Goal: Task Accomplishment & Management: Use online tool/utility

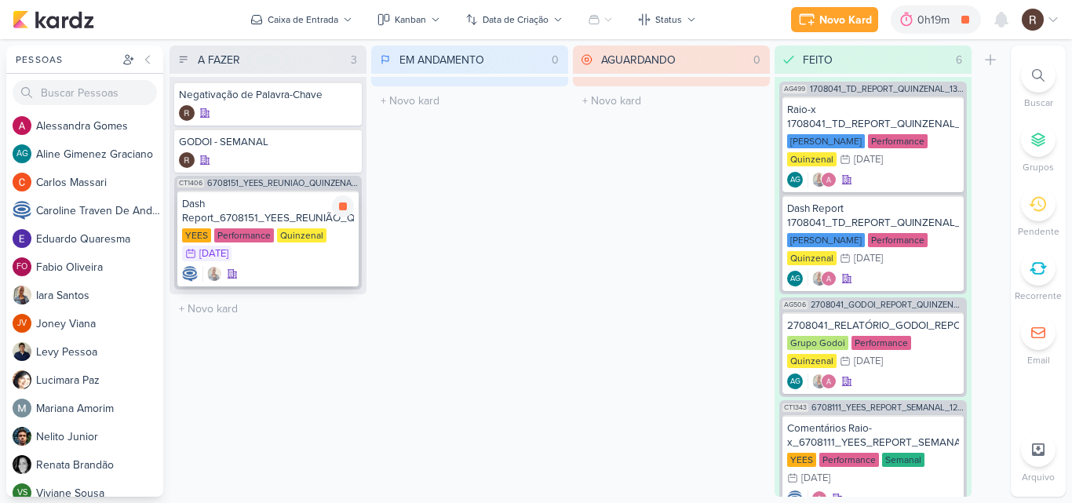
click at [238, 216] on div "Dash Report_6708151_YEES_REUNIÃO_QUINZENAL_COMERCIAL_20.08" at bounding box center [268, 211] width 172 height 28
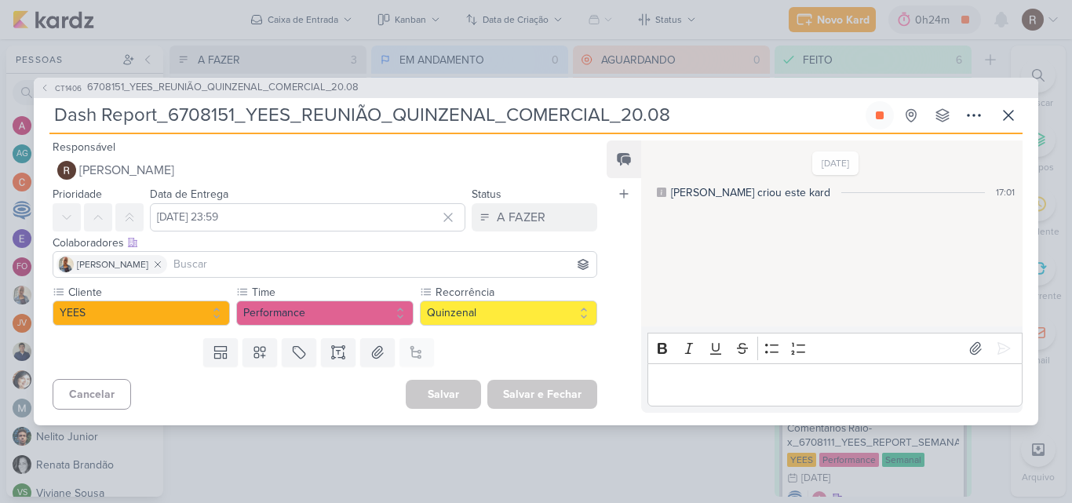
click at [662, 458] on div "CT1406 6708151_YEES_REUNIÃO_QUINZENAL_COMERCIAL_20.08 Dash Report_6708151_YEES_…" at bounding box center [536, 251] width 1072 height 503
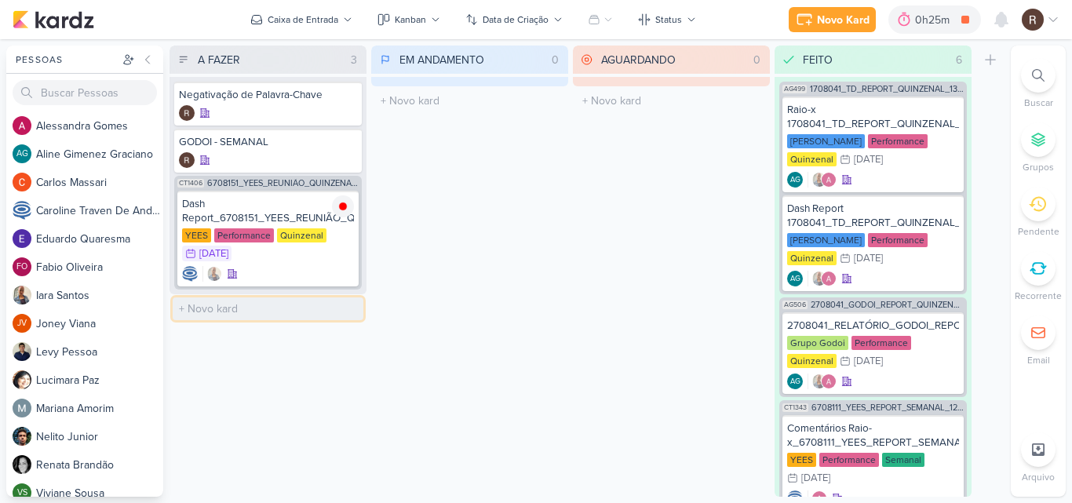
click at [230, 310] on input "text" at bounding box center [268, 308] width 191 height 23
type input "MPD - SEMANAL"
click at [398, 277] on div "EM ANDAMENTO 0 Mover Para Esquerda Mover Para Direita [GEOGRAPHIC_DATA] O títul…" at bounding box center [469, 271] width 197 height 451
click at [283, 303] on input "MPD - SEMANAL" at bounding box center [268, 308] width 191 height 23
click at [381, 383] on div "EM ANDAMENTO 0 Mover Para Esquerda Mover Para Direita [GEOGRAPHIC_DATA] O títul…" at bounding box center [469, 271] width 197 height 451
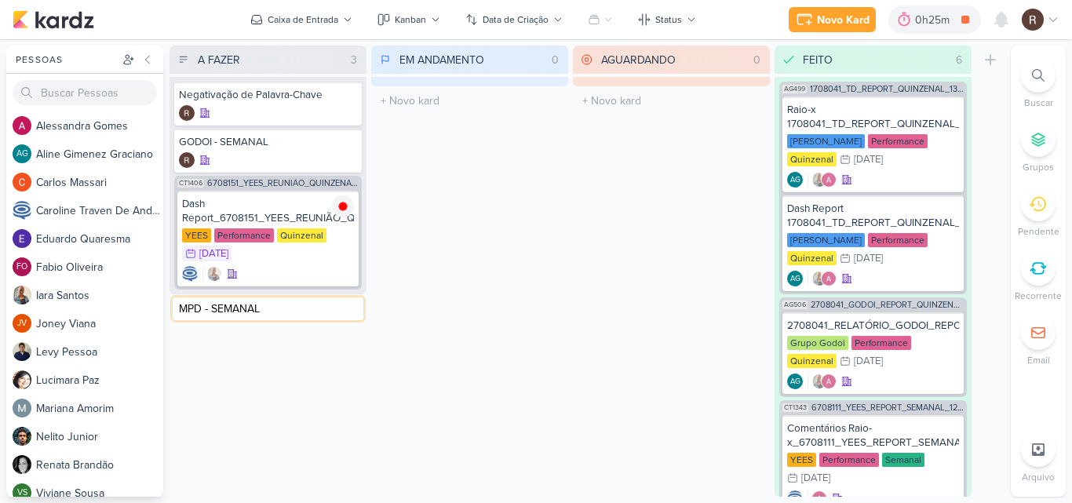
click at [219, 307] on input "MPD - SEMANAL" at bounding box center [268, 308] width 191 height 23
click at [273, 313] on input "MPD - SEMANAL" at bounding box center [268, 308] width 191 height 23
click at [278, 320] on div at bounding box center [268, 324] width 178 height 16
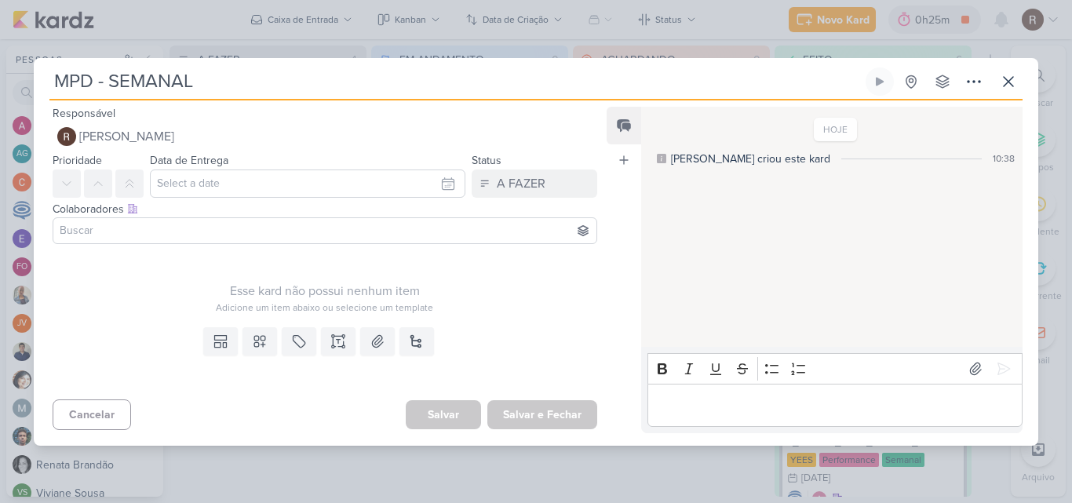
click at [177, 230] on input at bounding box center [325, 230] width 537 height 19
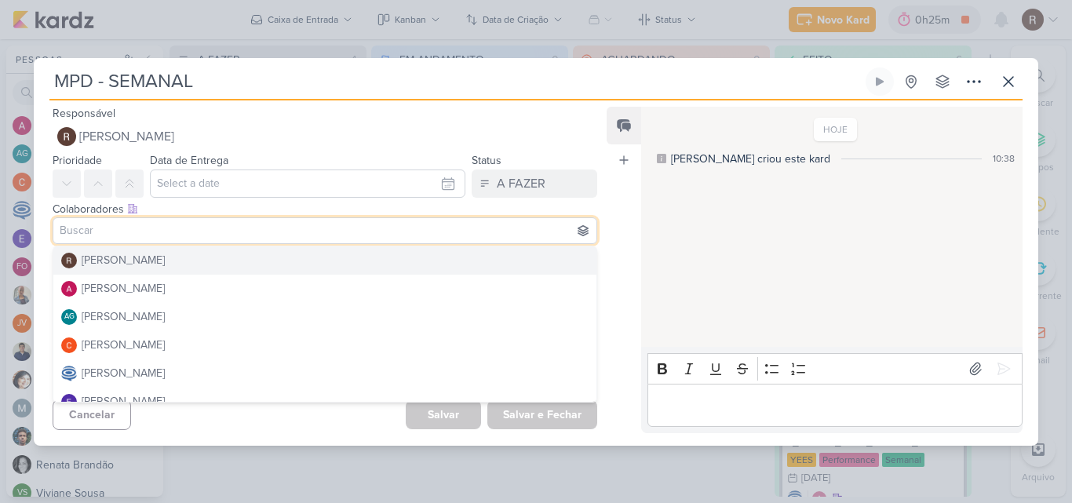
click at [717, 241] on div "HOJE [PERSON_NAME] criou este kard 10:38" at bounding box center [831, 227] width 380 height 239
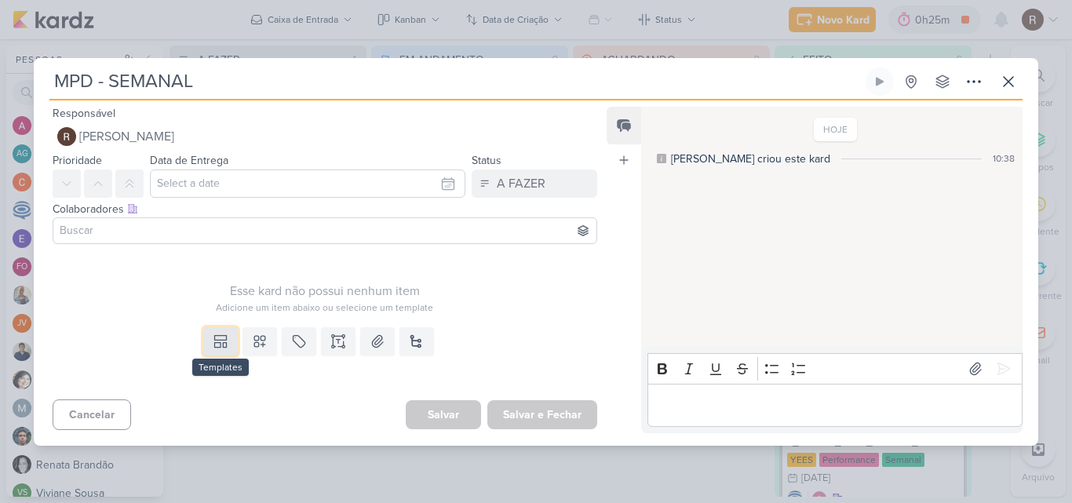
click at [217, 346] on icon at bounding box center [221, 342] width 16 height 16
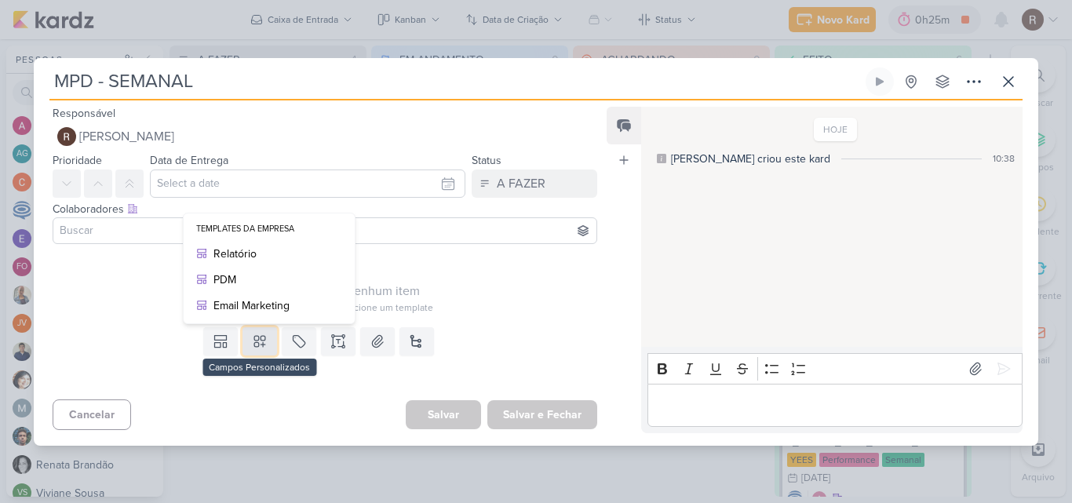
click at [254, 340] on icon at bounding box center [259, 341] width 11 height 11
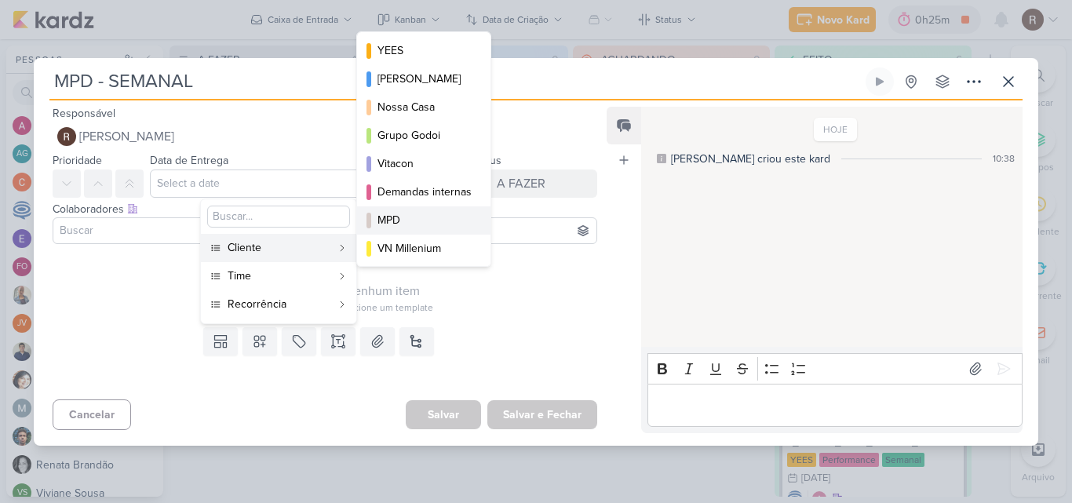
click at [404, 227] on div "MPD" at bounding box center [425, 220] width 94 height 16
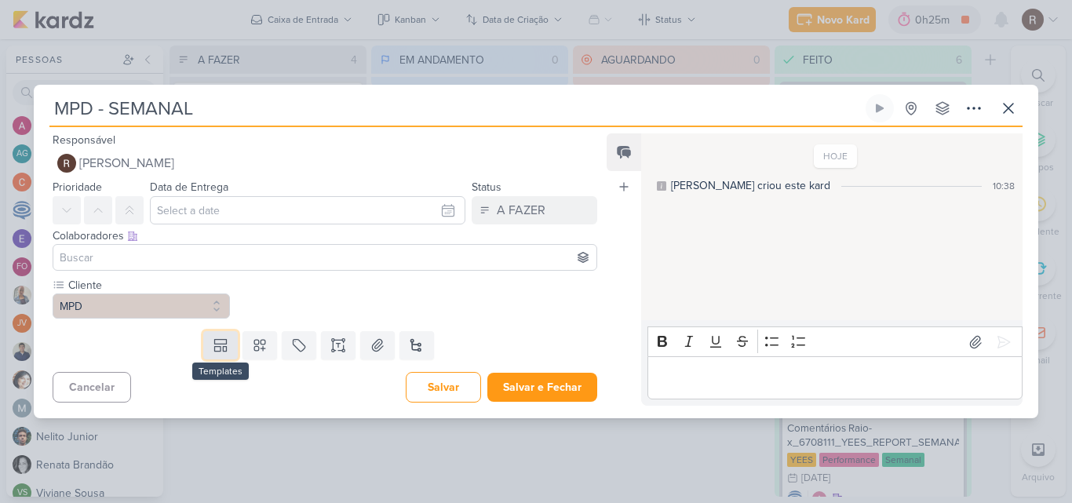
click at [225, 354] on button at bounding box center [220, 345] width 35 height 28
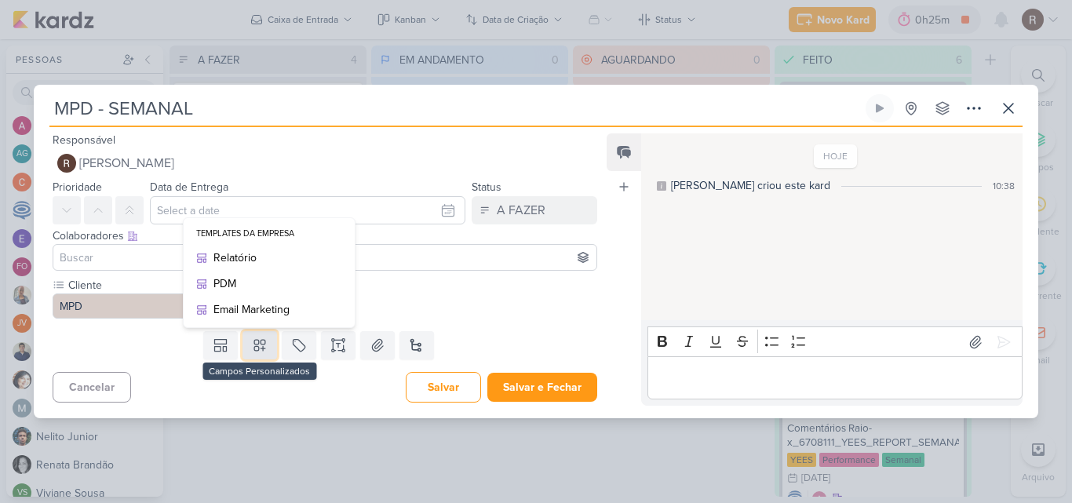
click at [256, 347] on icon at bounding box center [259, 345] width 11 height 11
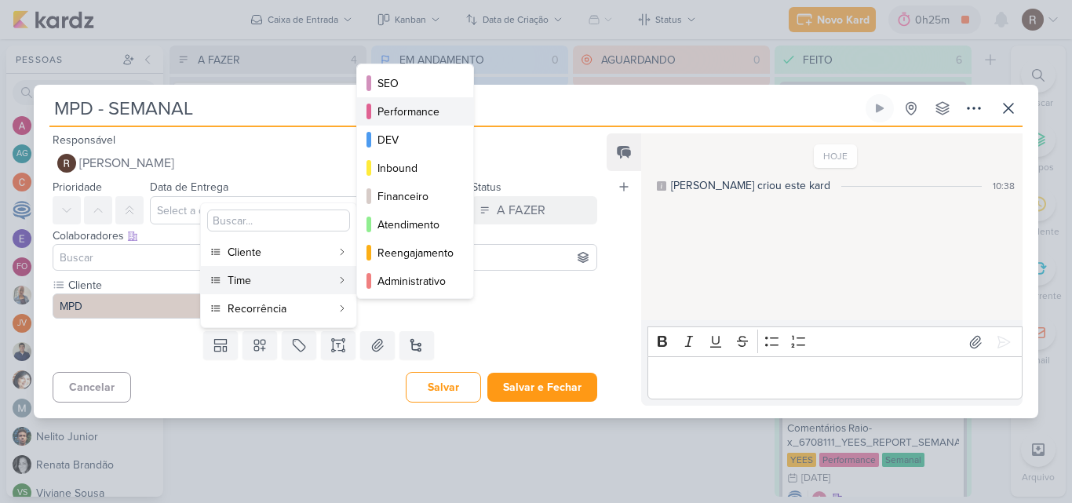
click at [411, 115] on div "Performance" at bounding box center [416, 112] width 77 height 16
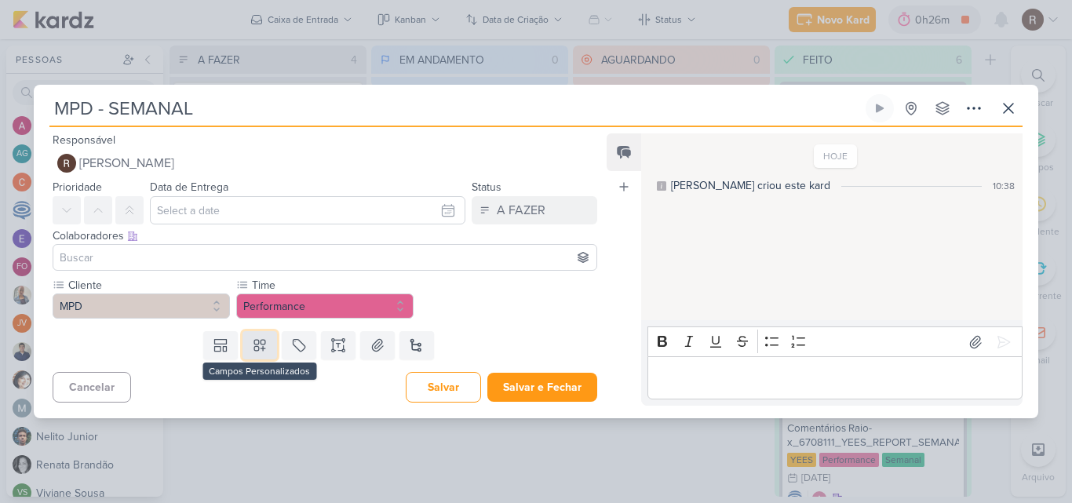
click at [256, 345] on icon at bounding box center [260, 346] width 16 height 16
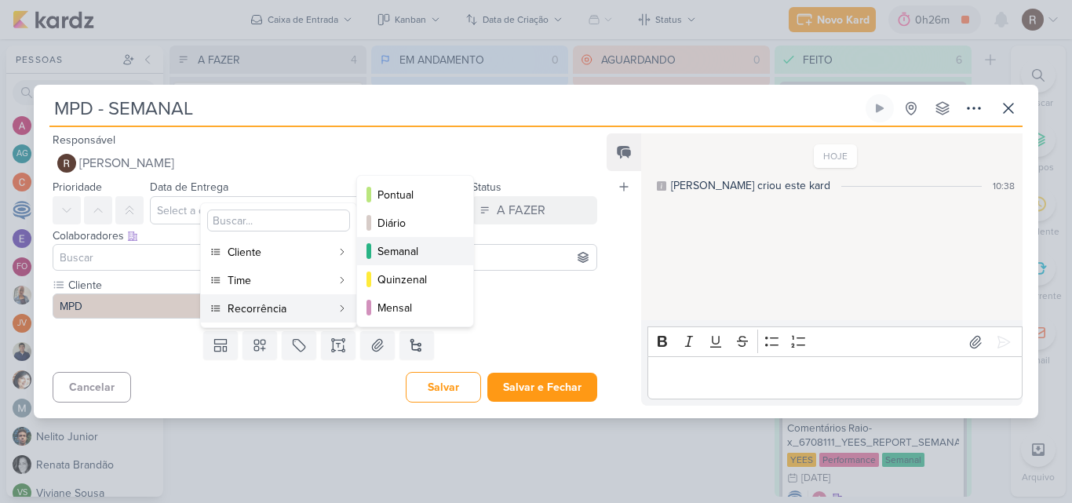
click at [412, 259] on div "Semanal" at bounding box center [416, 251] width 77 height 16
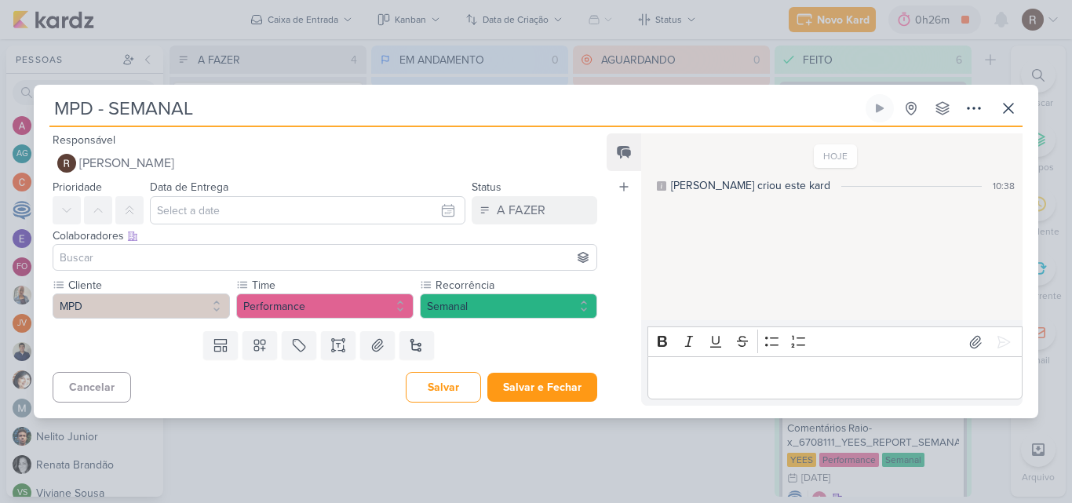
click at [630, 475] on div "MPD - SEMANAL Criado por mim" at bounding box center [536, 251] width 1072 height 503
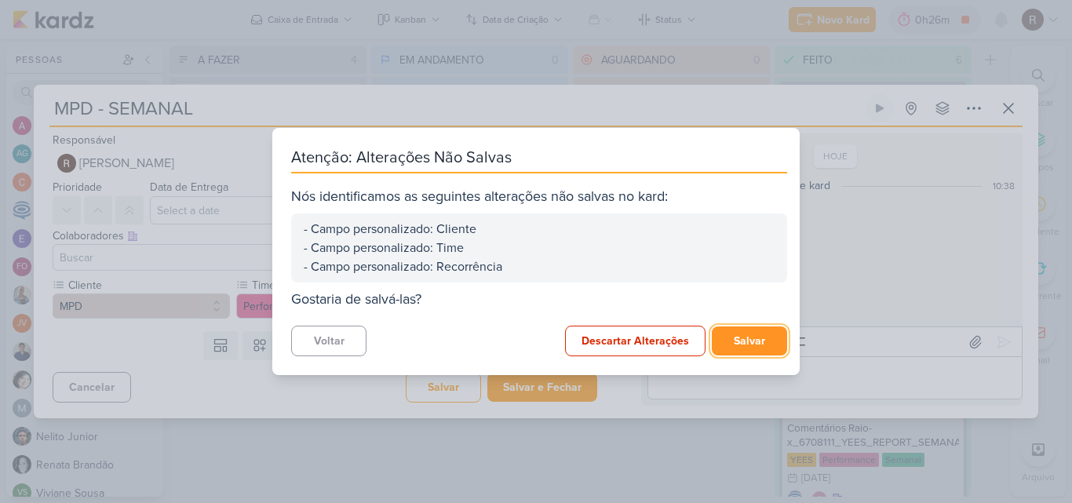
click at [741, 341] on button "Salvar" at bounding box center [749, 341] width 75 height 29
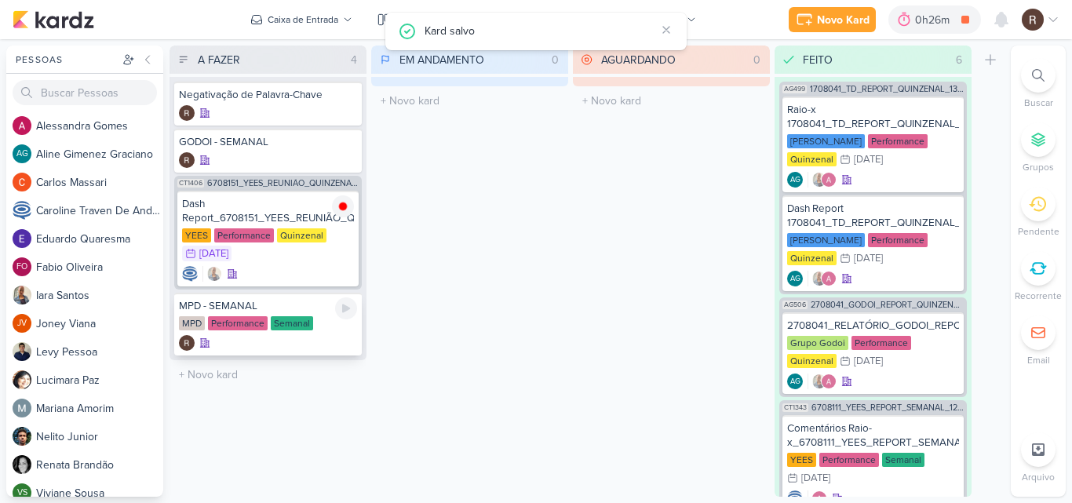
click at [320, 313] on div "MPD - SEMANAL MPD Performance Semanal" at bounding box center [268, 324] width 188 height 63
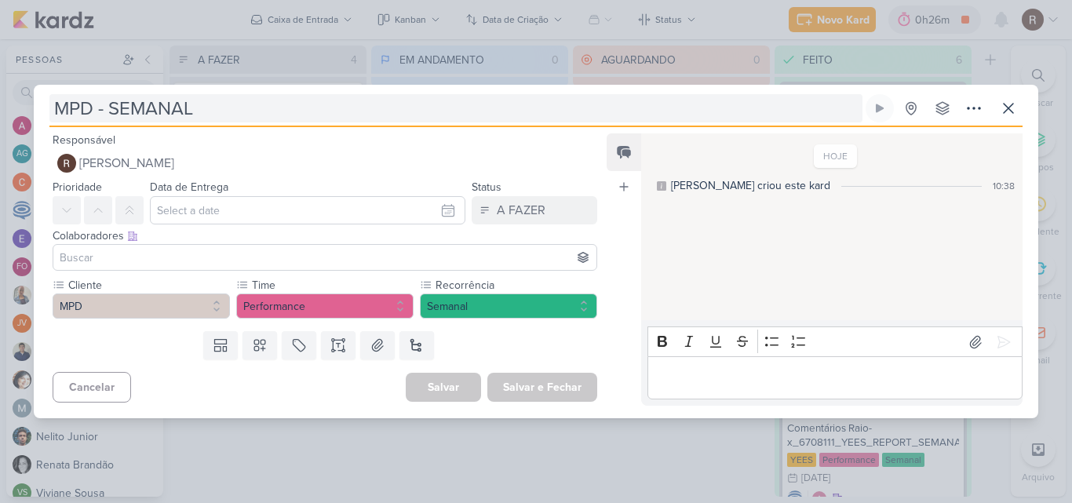
click at [224, 110] on input "MPD - SEMANAL" at bounding box center [455, 108] width 813 height 28
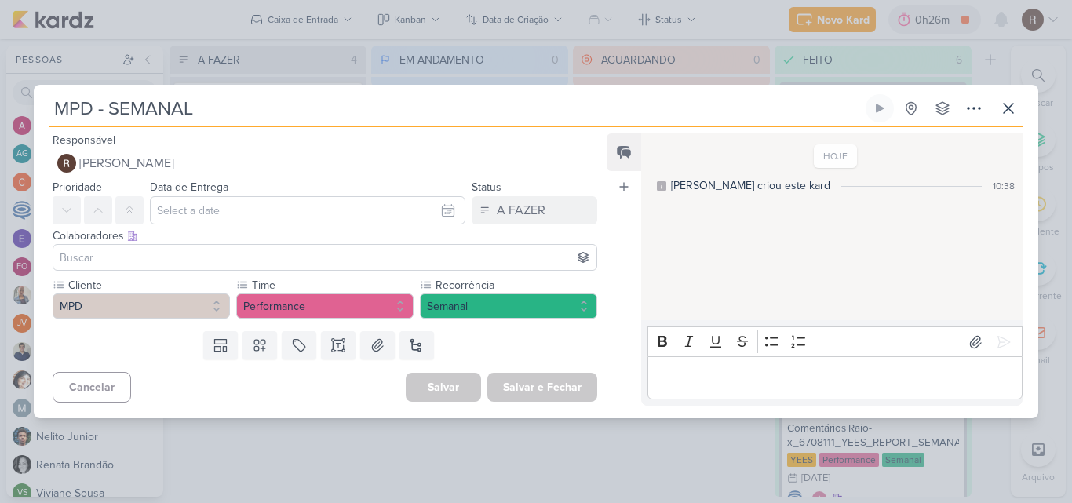
click at [50, 111] on input "MPD - SEMANAL" at bounding box center [455, 108] width 813 height 28
type input "RaMPD - SEMANAL"
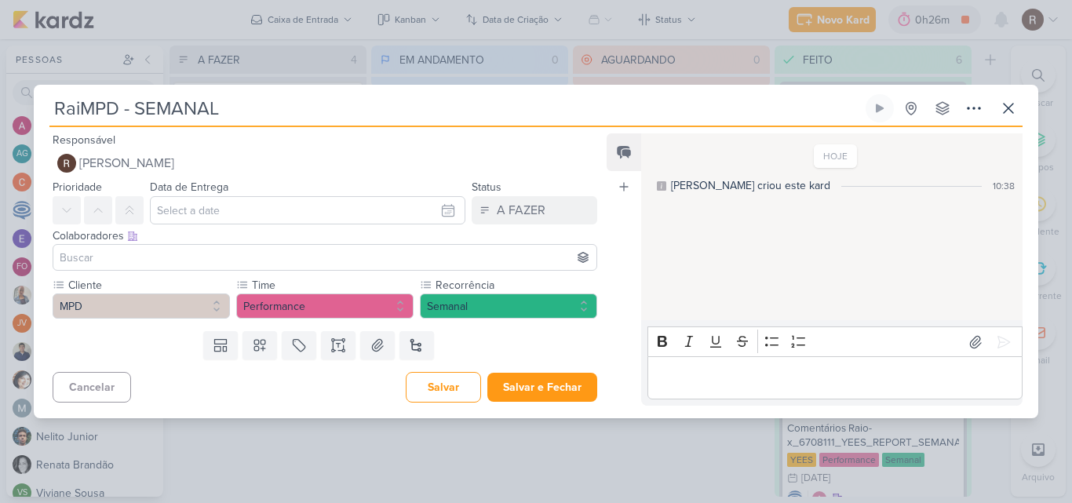
type input "RaioMPD - SEMANAL"
type input "Raio MPD - SEMANAL"
type input "Raio xMPD - SEMANAL"
type input "Raio x - MPD - SEMANAL"
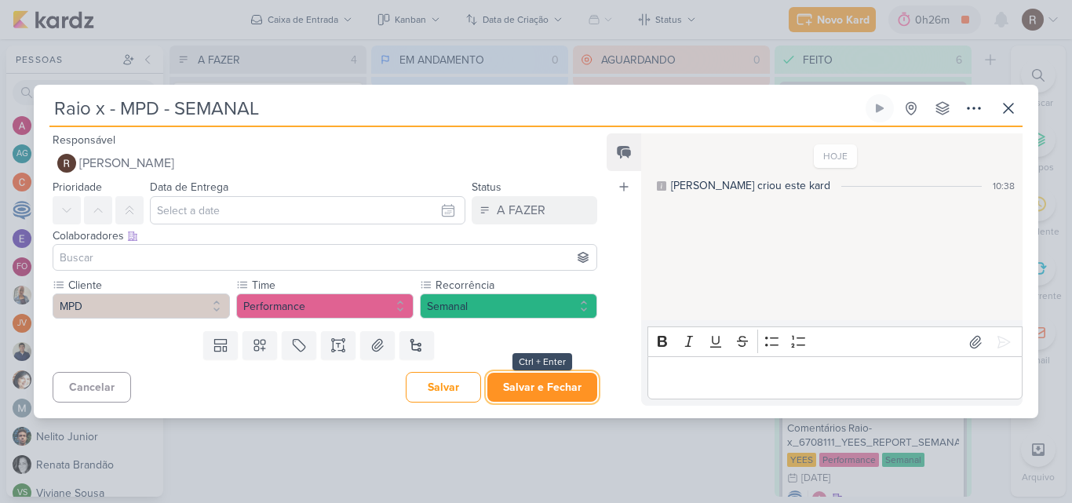
click at [570, 391] on button "Salvar e Fechar" at bounding box center [542, 387] width 110 height 29
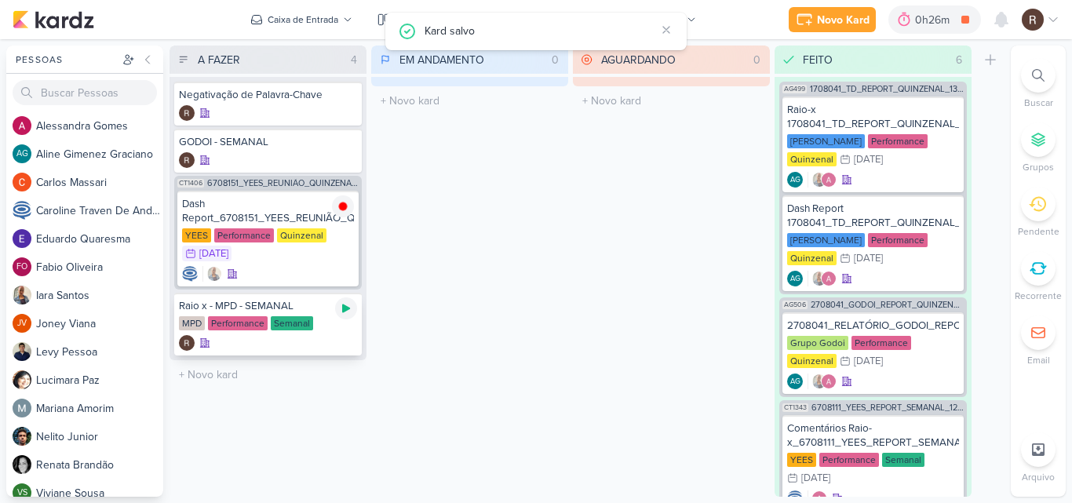
click at [341, 308] on icon at bounding box center [346, 308] width 13 height 13
click at [995, 23] on icon at bounding box center [1001, 20] width 13 height 14
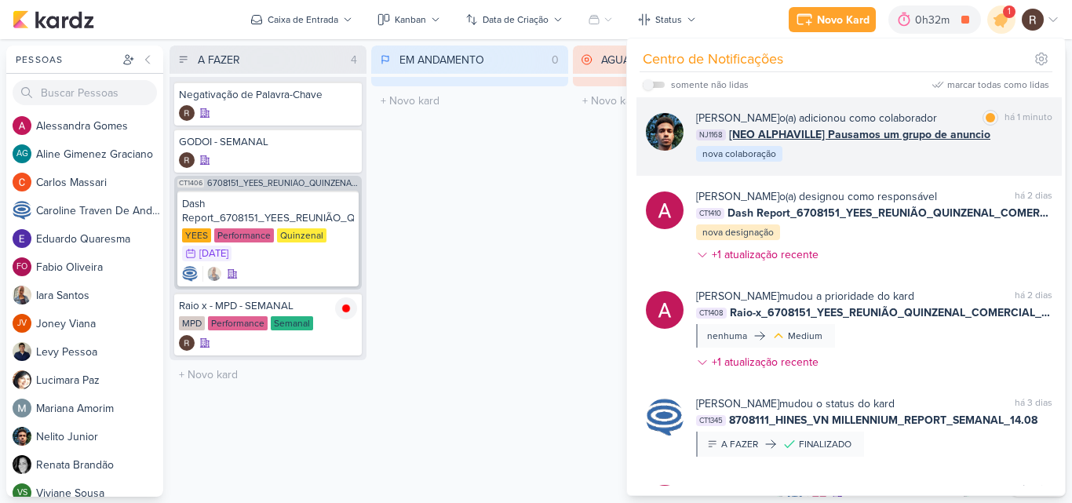
click at [984, 155] on div "[PERSON_NAME] o(a) adicionou como colaborador marcar como lida há 1 minuto NJ11…" at bounding box center [874, 136] width 356 height 53
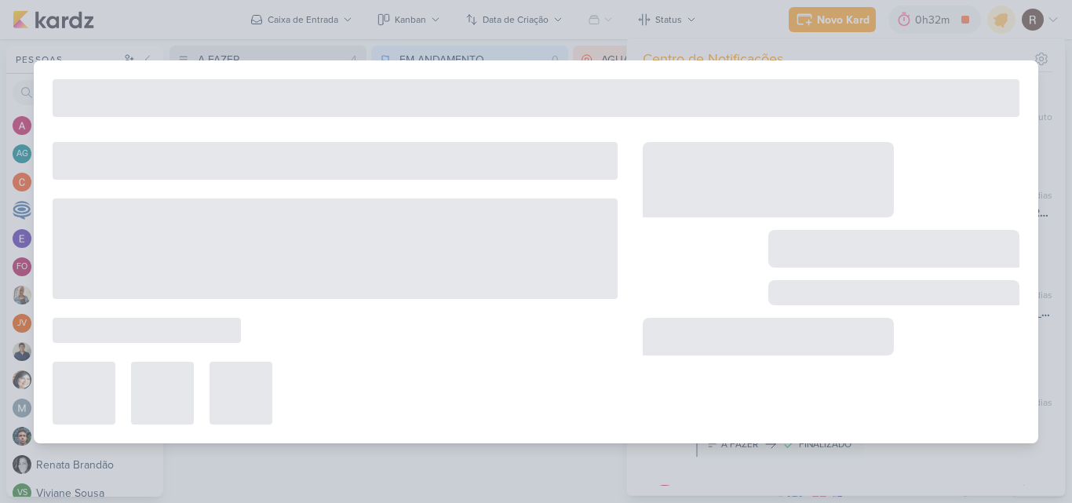
type input "[NEO ALPHAVILLE] Pausamos um grupo de anuncio"
type input "[DATE] 23:59"
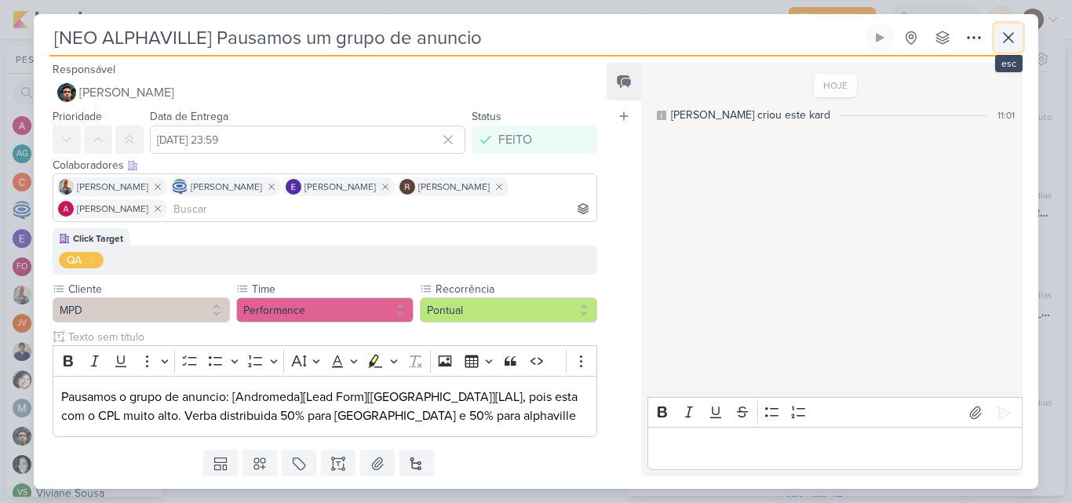
click at [1005, 38] on icon at bounding box center [1008, 37] width 19 height 19
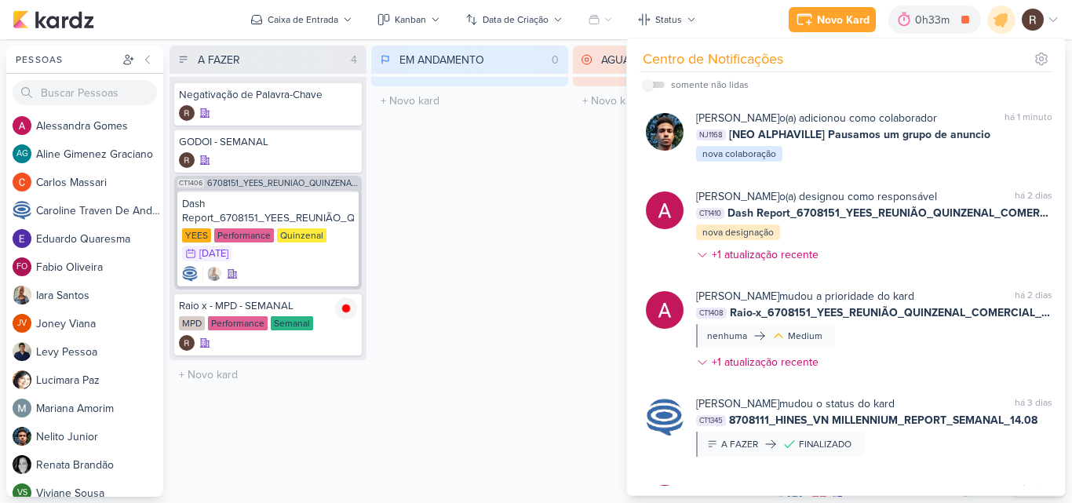
click at [513, 235] on div "EM ANDAMENTO 0 Mover Para Esquerda Mover Para Direita [GEOGRAPHIC_DATA] O títul…" at bounding box center [469, 271] width 197 height 451
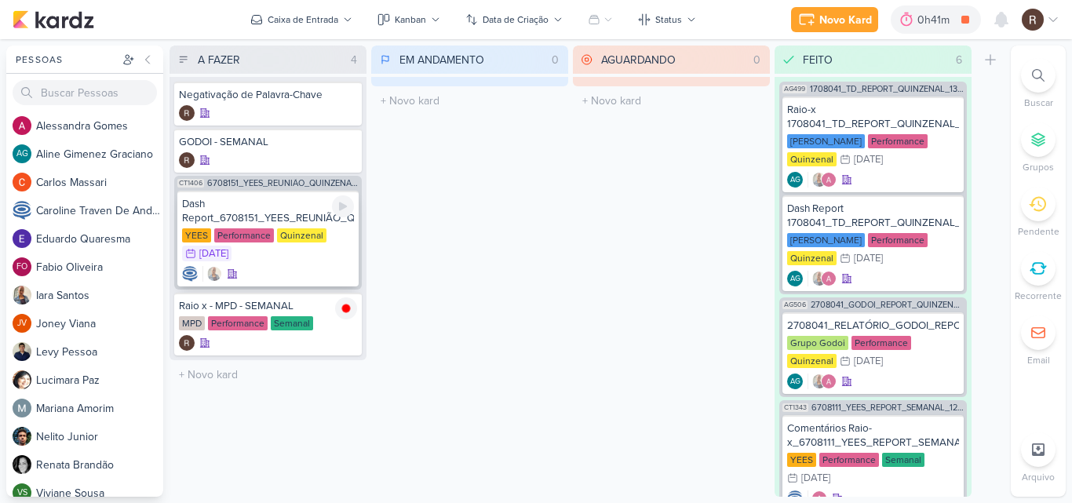
click at [266, 206] on div "Dash Report_6708151_YEES_REUNIÃO_QUINZENAL_COMERCIAL_20.08" at bounding box center [268, 211] width 172 height 28
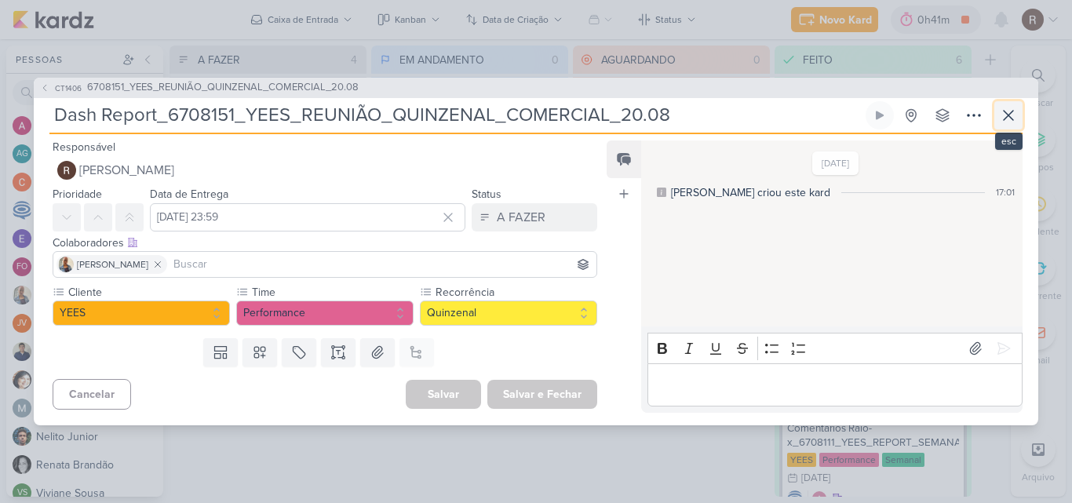
click at [1004, 108] on icon at bounding box center [1008, 115] width 19 height 19
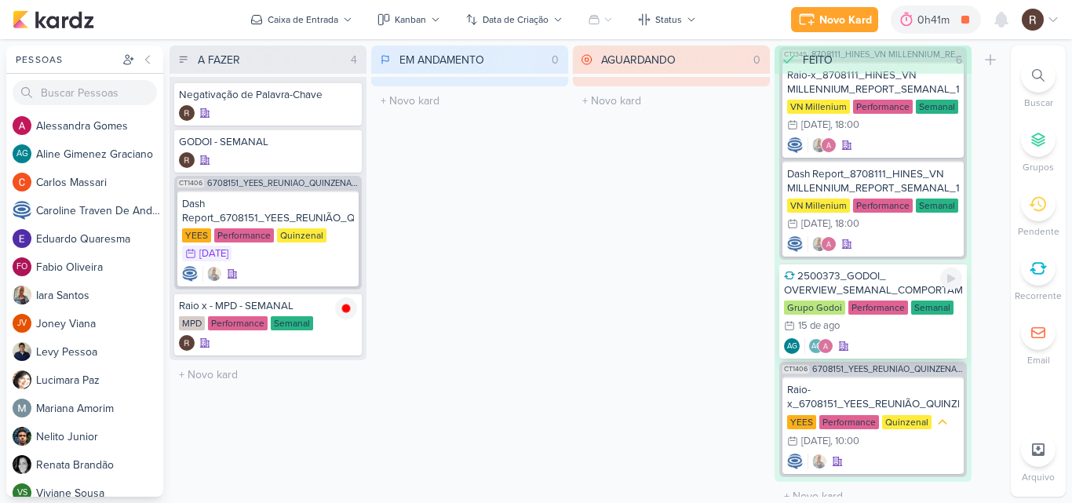
scroll to position [484, 0]
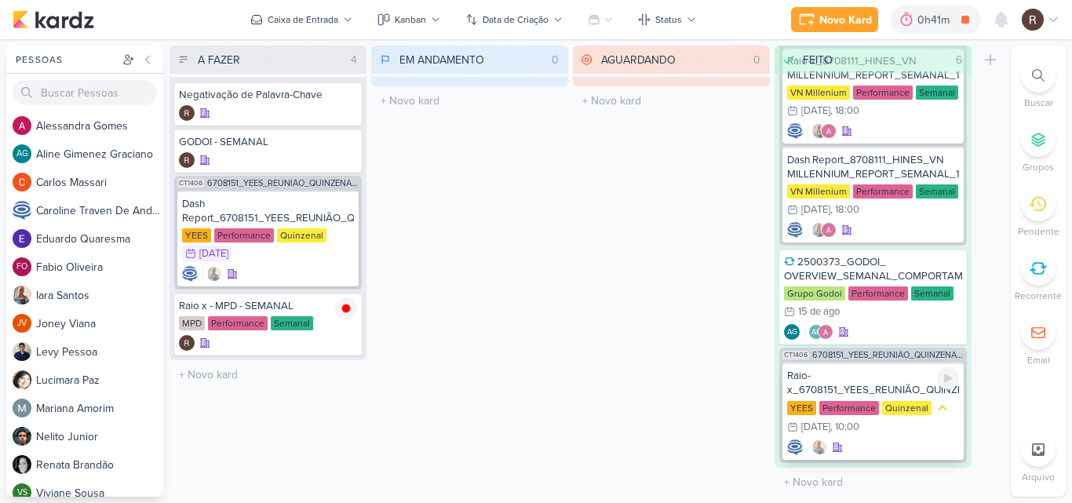
click at [863, 389] on div "Raio-x_6708151_YEES_REUNIÃO_QUINZENAL_COMERCIAL_20.08" at bounding box center [873, 383] width 172 height 28
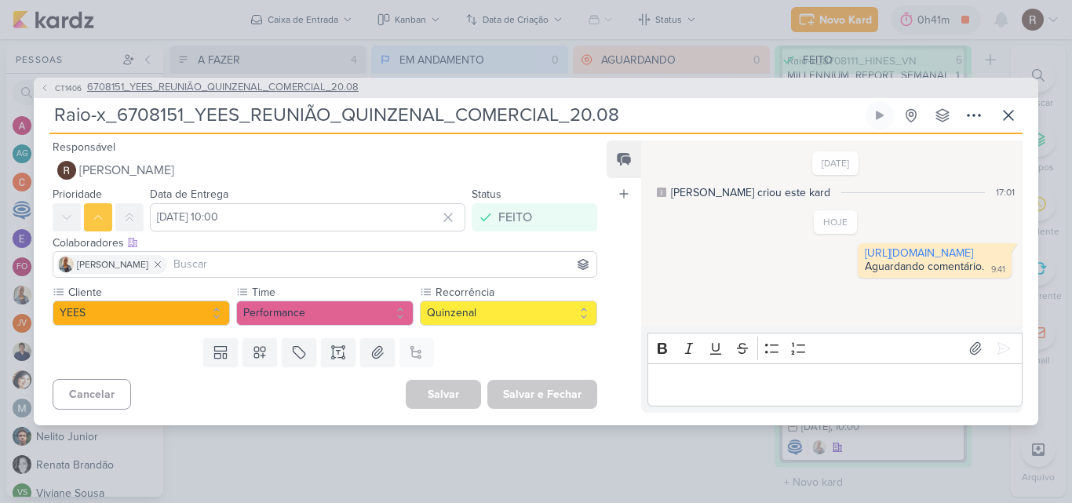
click at [294, 86] on span "6708151_YEES_REUNIÃO_QUINZENAL_COMERCIAL_20.08" at bounding box center [223, 88] width 272 height 16
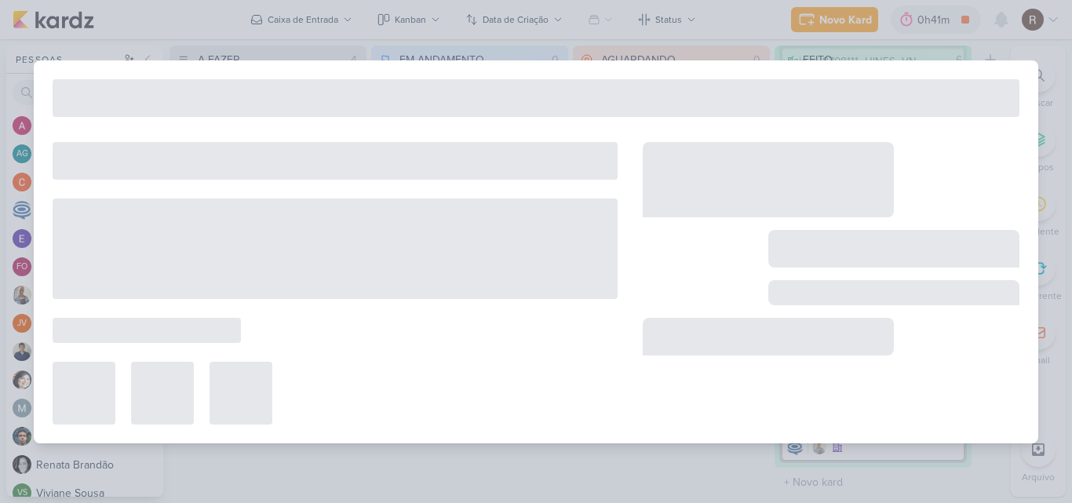
type input "6708151_YEES_REUNIÃO_QUINZENAL_COMERCIAL_20.08"
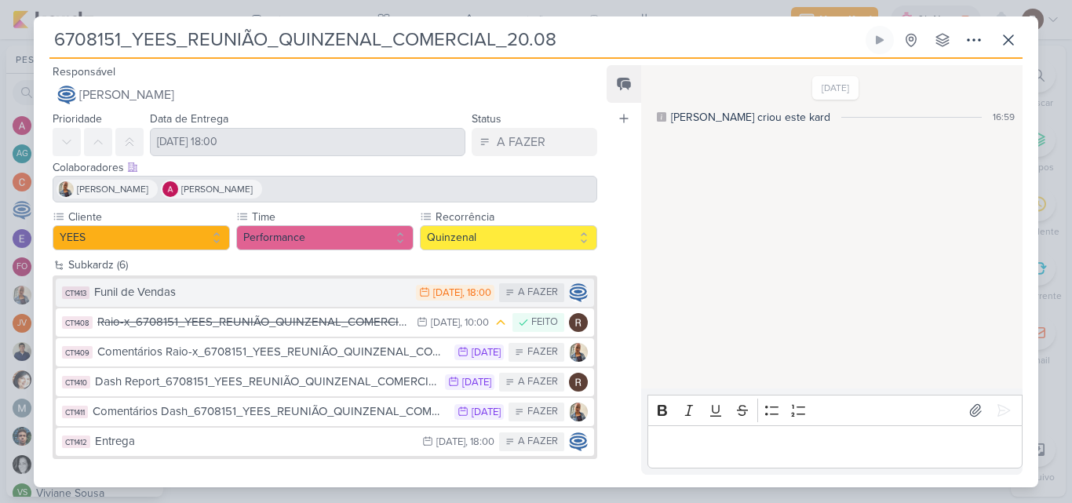
click at [268, 294] on div "Funil de Vendas" at bounding box center [251, 292] width 314 height 18
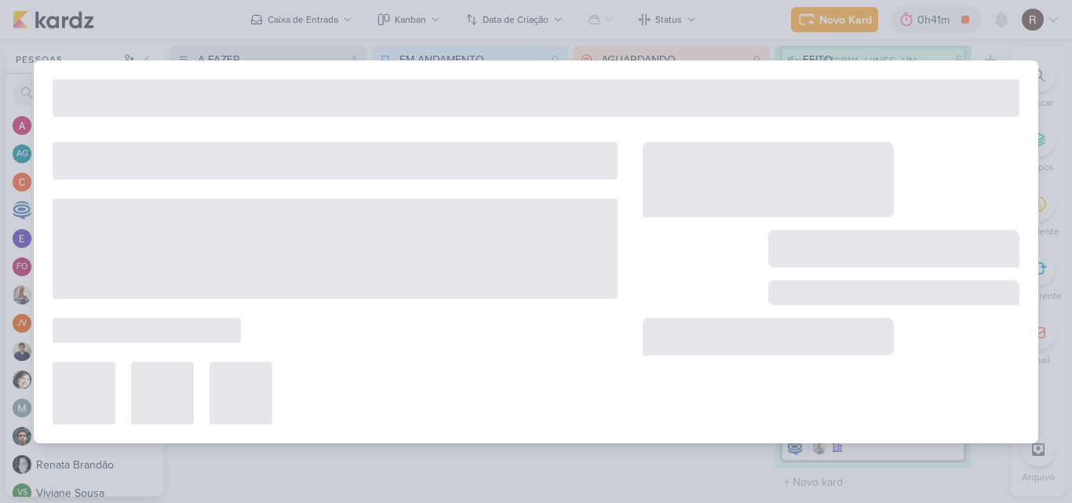
type input "Funil de Vendas"
type input "[DATE] 18:00"
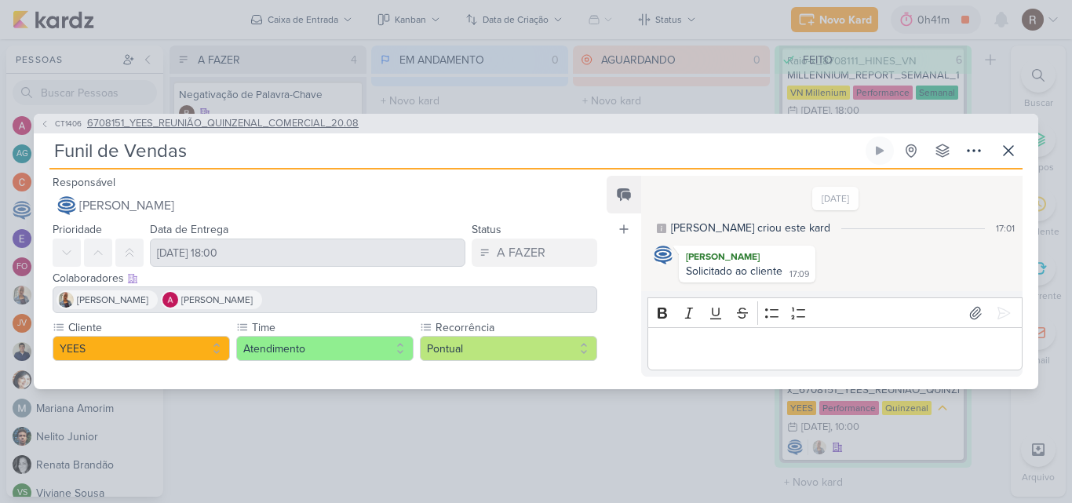
click at [42, 124] on icon at bounding box center [44, 123] width 9 height 9
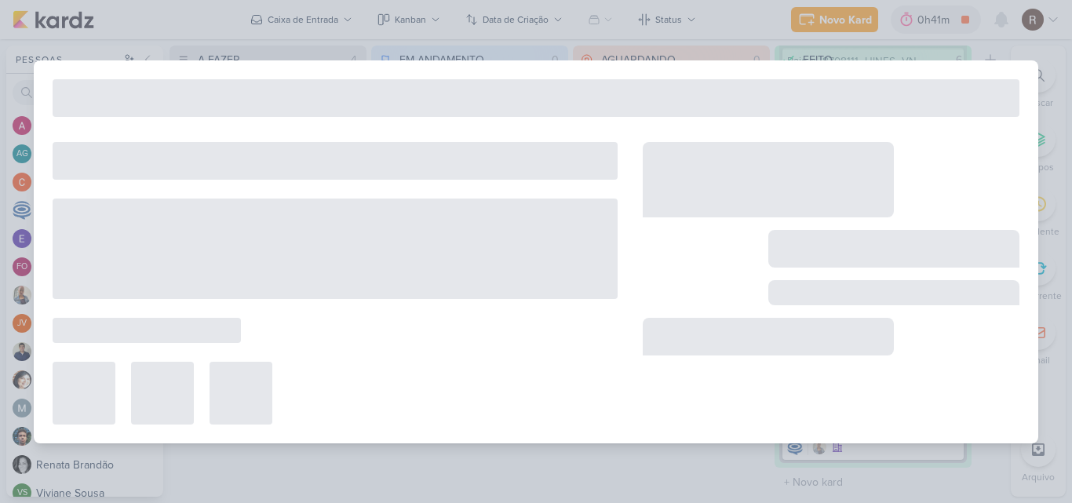
type input "6708151_YEES_REUNIÃO_QUINZENAL_COMERCIAL_20.08"
type input "[DATE] 18:00"
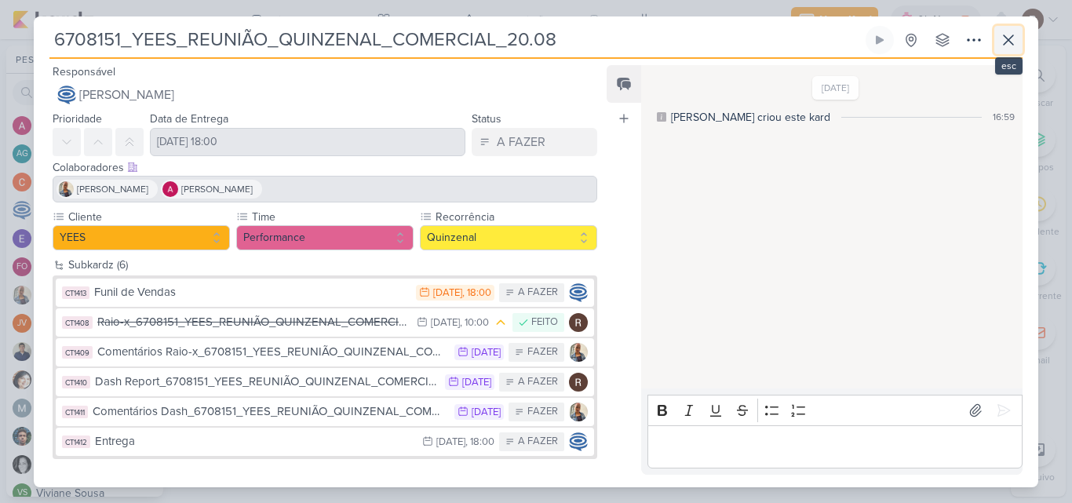
click at [1007, 38] on icon at bounding box center [1008, 39] width 9 height 9
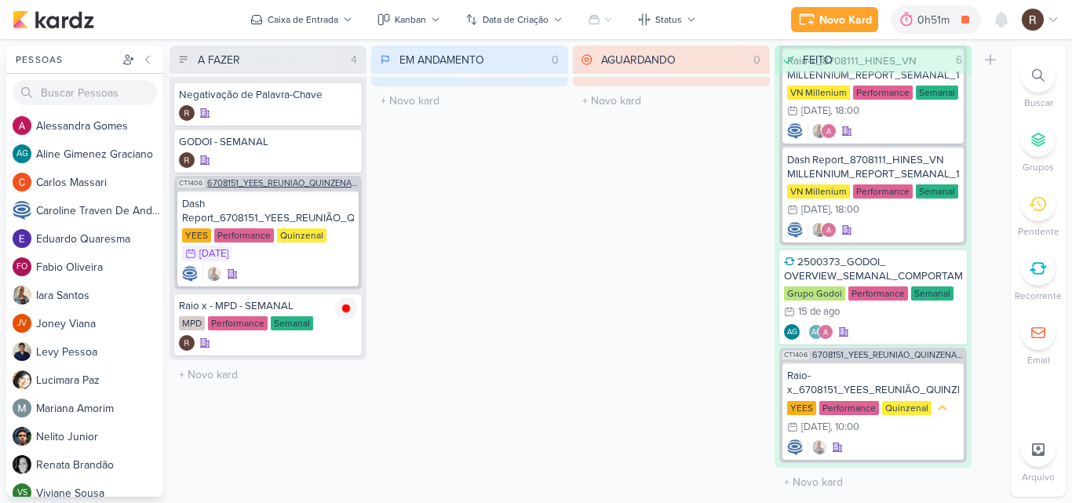
click at [276, 176] on div "CT1406 6708151_YEES_REUNIÃO_QUINZENAL_COMERCIAL_20.08" at bounding box center [268, 182] width 188 height 12
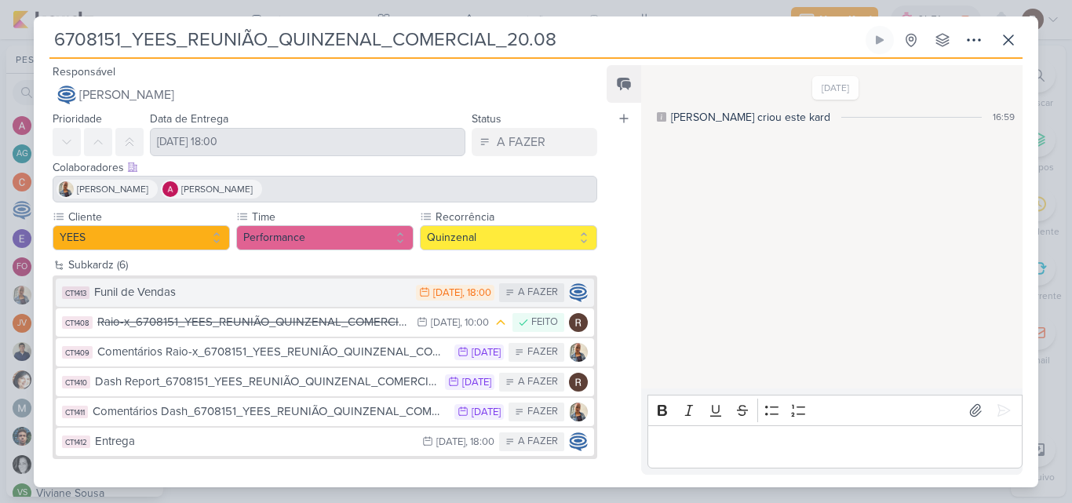
click at [232, 290] on div "Funil de Vendas" at bounding box center [251, 292] width 314 height 18
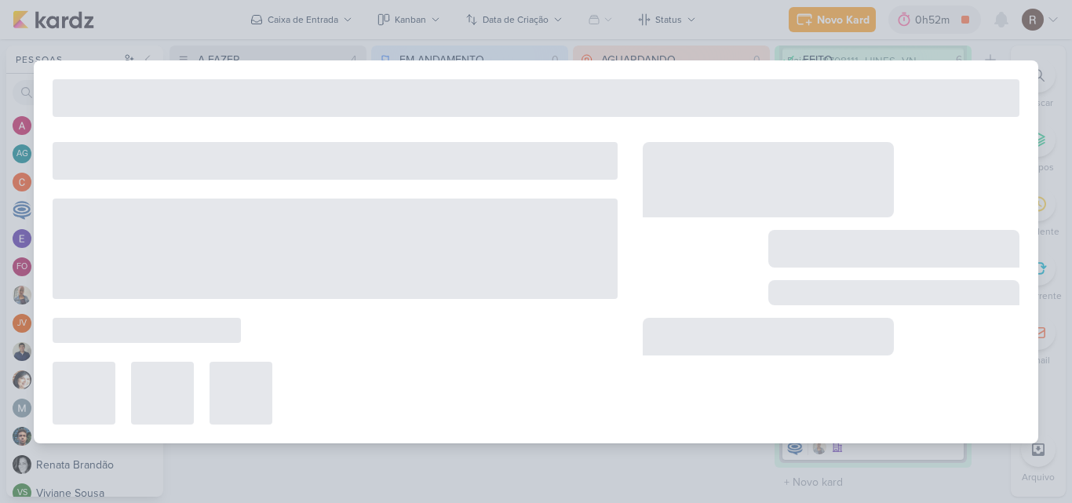
type input "Funil de Vendas"
type input "[DATE] 18:00"
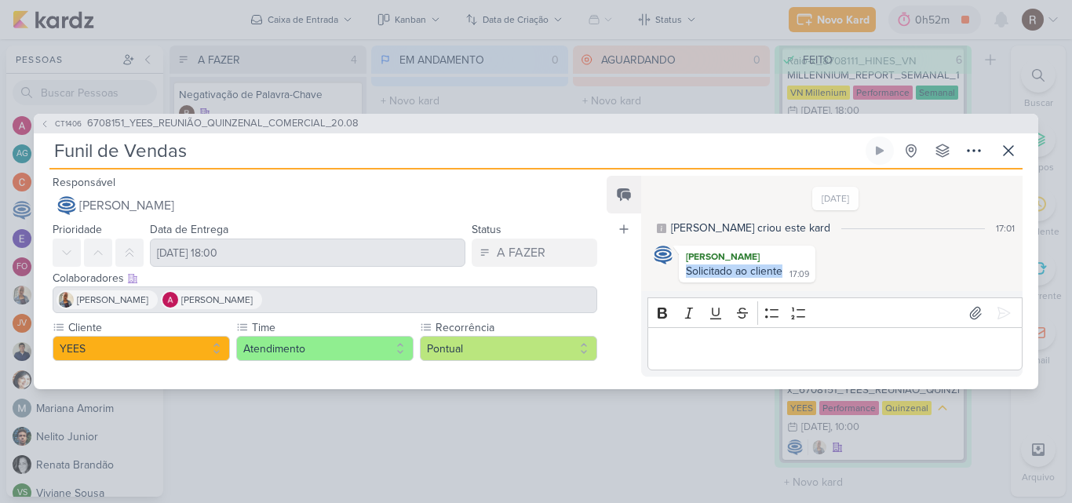
drag, startPoint x: 782, startPoint y: 275, endPoint x: 679, endPoint y: 266, distance: 103.2
click at [679, 266] on div "[PERSON_NAME] Solicitado ao cliente 17:09 17:09" at bounding box center [747, 264] width 137 height 37
click at [794, 266] on div "Solicitado ao cliente 17:09" at bounding box center [747, 272] width 130 height 15
click at [804, 261] on div "[PERSON_NAME]" at bounding box center [747, 257] width 130 height 16
click at [1010, 153] on icon at bounding box center [1008, 150] width 9 height 9
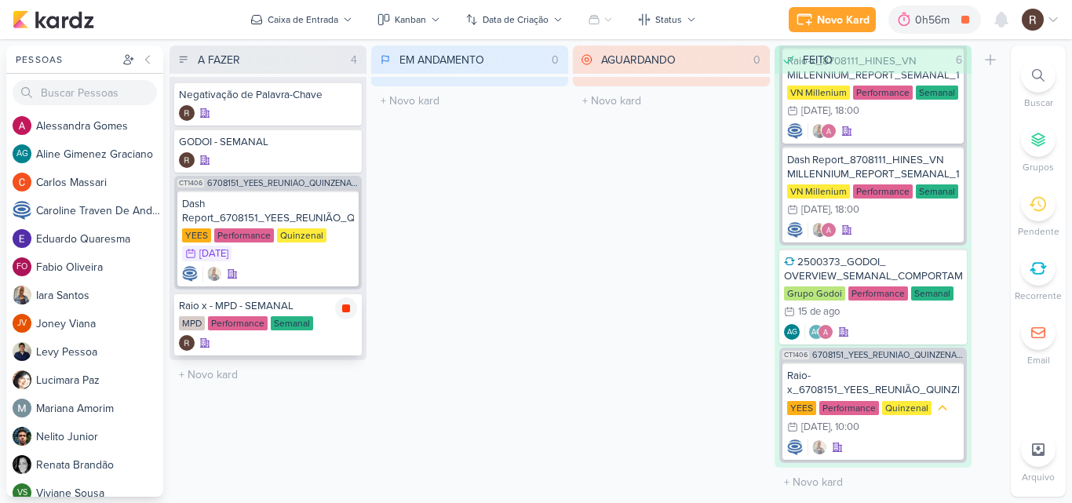
click at [346, 309] on icon at bounding box center [346, 309] width 8 height 8
click at [333, 179] on span "6708151_YEES_REUNIÃO_QUINZENAL_COMERCIAL_20.08" at bounding box center [282, 183] width 151 height 9
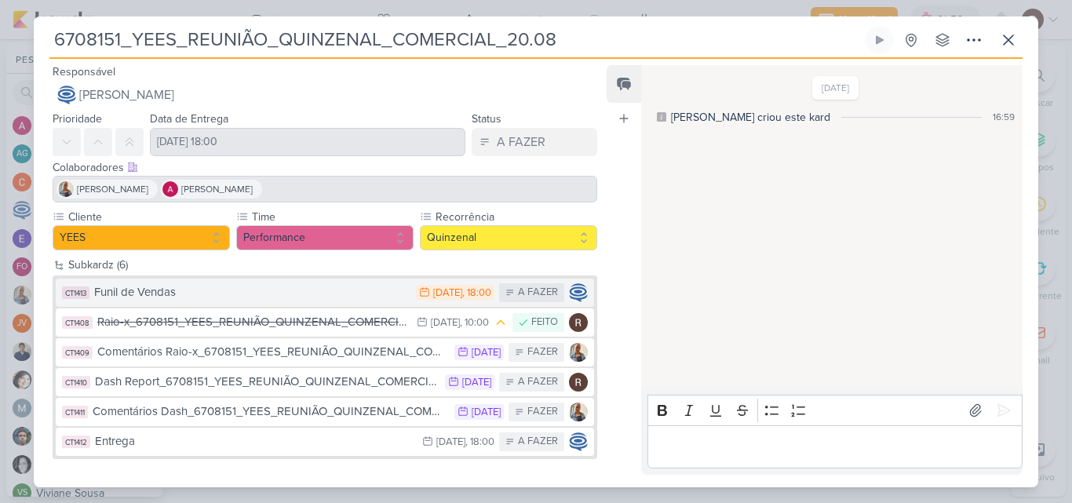
click at [353, 283] on button "CT1413 Funil de Vendas 18/8 [DATE] 18:00 A FAZER" at bounding box center [325, 293] width 538 height 28
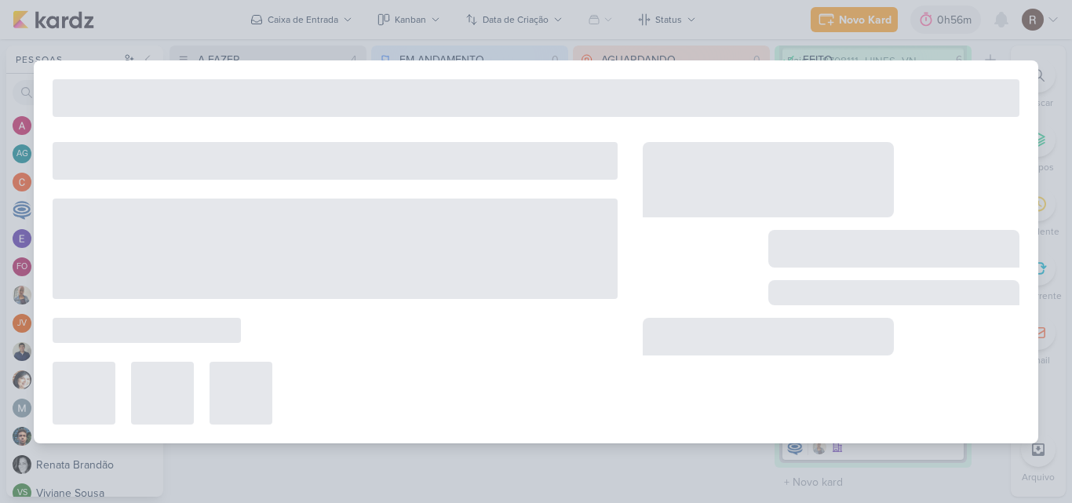
type input "Funil de Vendas"
type input "[DATE] 18:00"
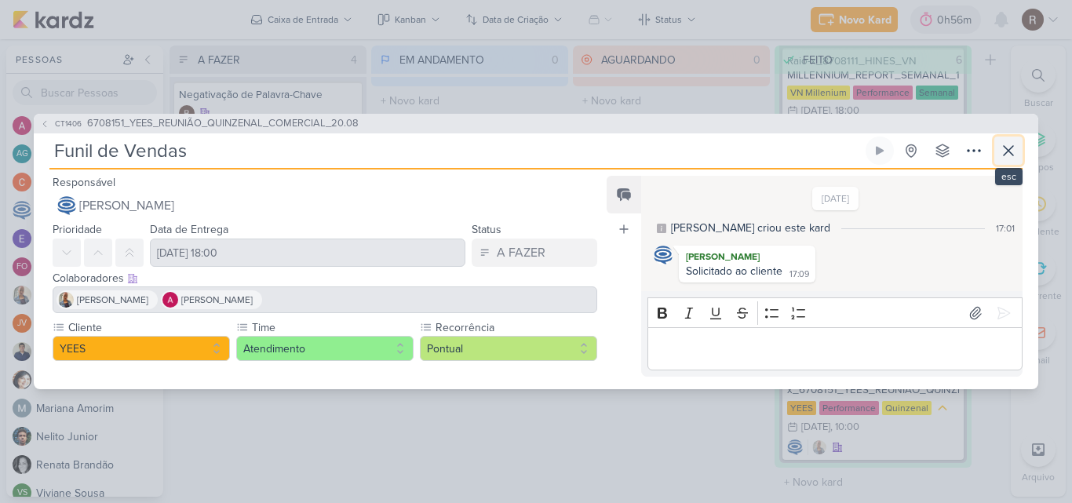
click at [1007, 148] on icon at bounding box center [1008, 150] width 19 height 19
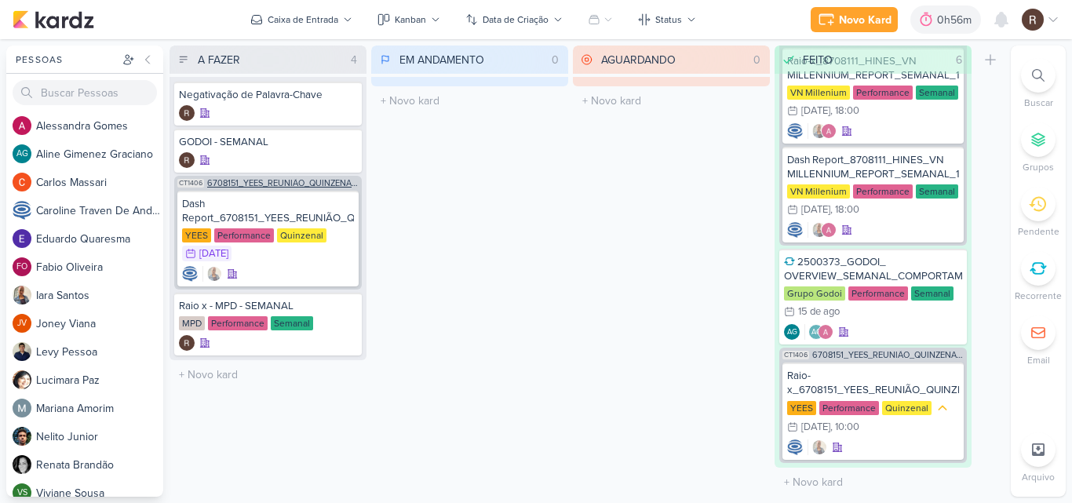
click at [271, 187] on span "6708151_YEES_REUNIÃO_QUINZENAL_COMERCIAL_20.08" at bounding box center [282, 183] width 151 height 9
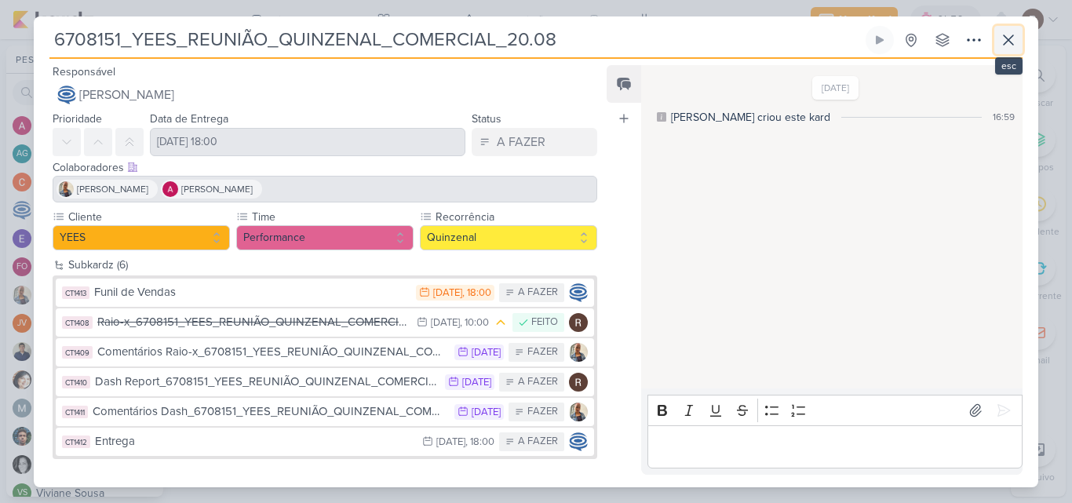
click at [1009, 33] on icon at bounding box center [1008, 40] width 19 height 19
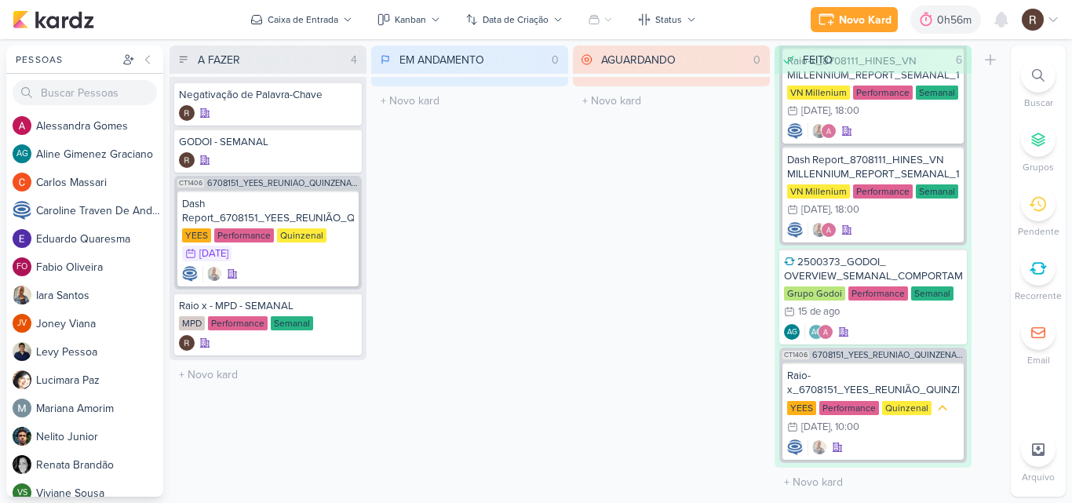
click at [489, 297] on div "EM ANDAMENTO 0 Mover Para Esquerda Mover Para Direita [GEOGRAPHIC_DATA] O títul…" at bounding box center [469, 271] width 197 height 451
click at [323, 180] on span "6708151_YEES_REUNIÃO_QUINZENAL_COMERCIAL_20.08" at bounding box center [282, 183] width 151 height 9
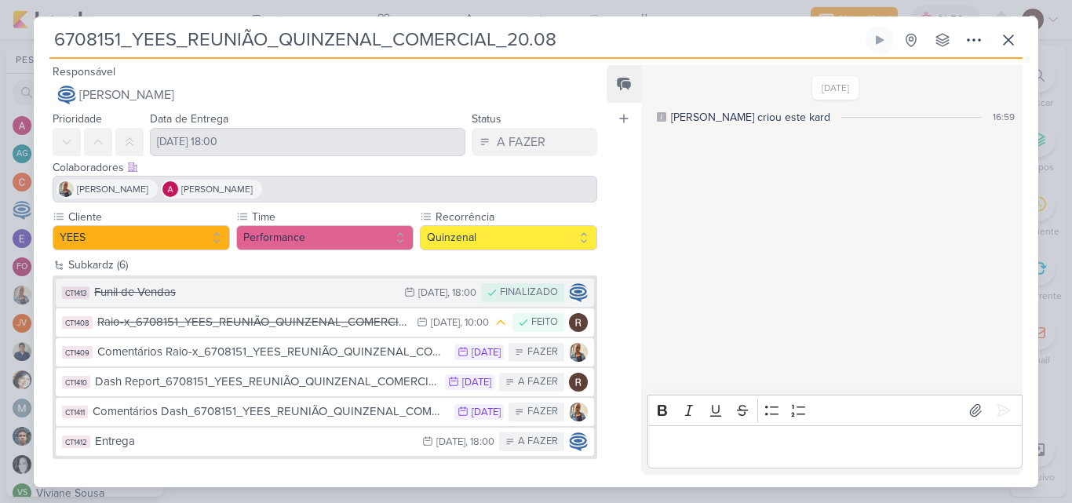
click at [239, 290] on div "Funil de Vendas" at bounding box center [245, 292] width 302 height 18
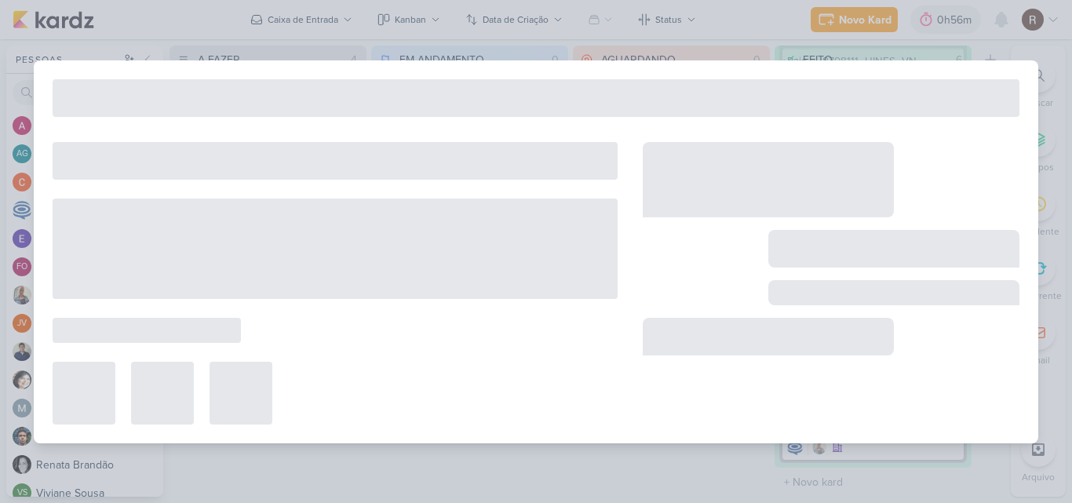
type input "Funil de Vendas"
type input "[DATE] 18:00"
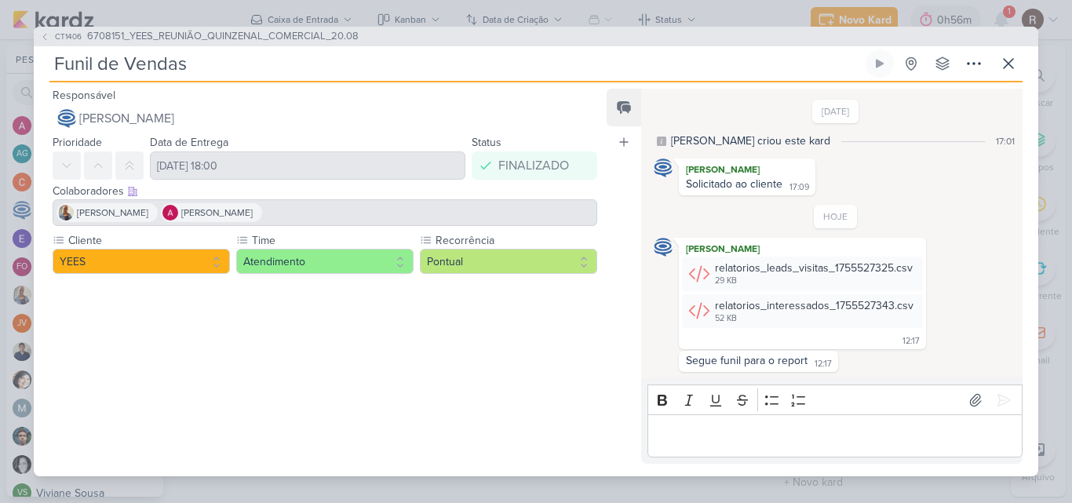
click at [692, 225] on div "HOJE [PERSON_NAME] relatorios_leads_visitas_1755527325.csv 29 KB Adicionar ao K…" at bounding box center [836, 288] width 364 height 166
click at [911, 266] on icon at bounding box center [910, 269] width 13 height 13
click at [852, 316] on button "Baixar" at bounding box center [854, 321] width 126 height 23
click at [912, 302] on icon at bounding box center [910, 307] width 13 height 13
click at [864, 360] on button "Baixar" at bounding box center [854, 359] width 126 height 23
